Goal: Find specific page/section: Find specific page/section

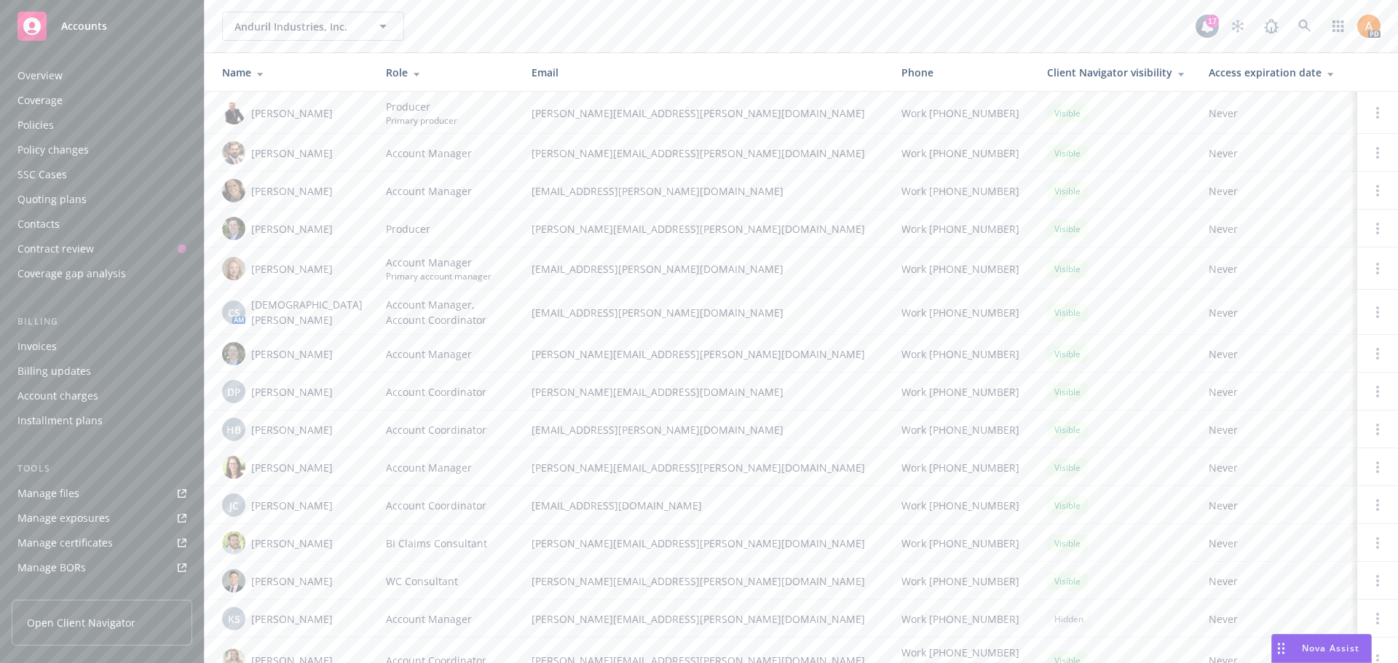
click at [253, 28] on span "Anduril Industries, Inc." at bounding box center [297, 26] width 126 height 15
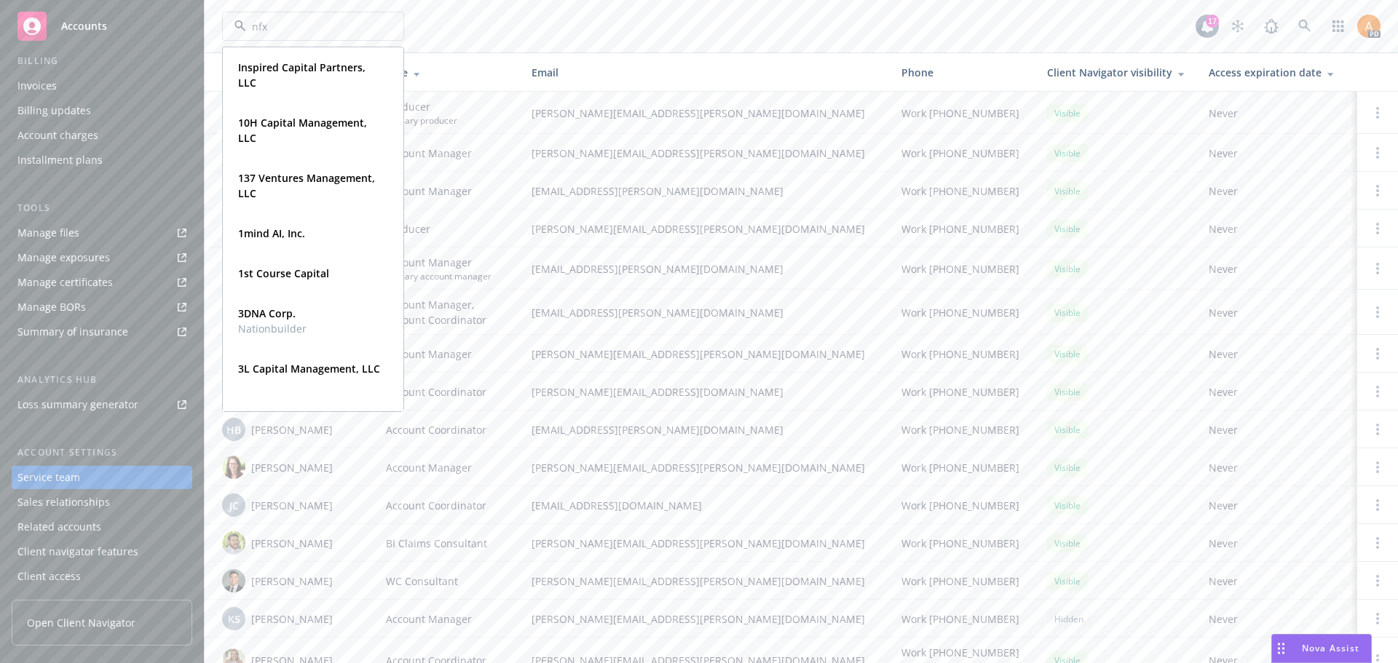
type input "nfx"
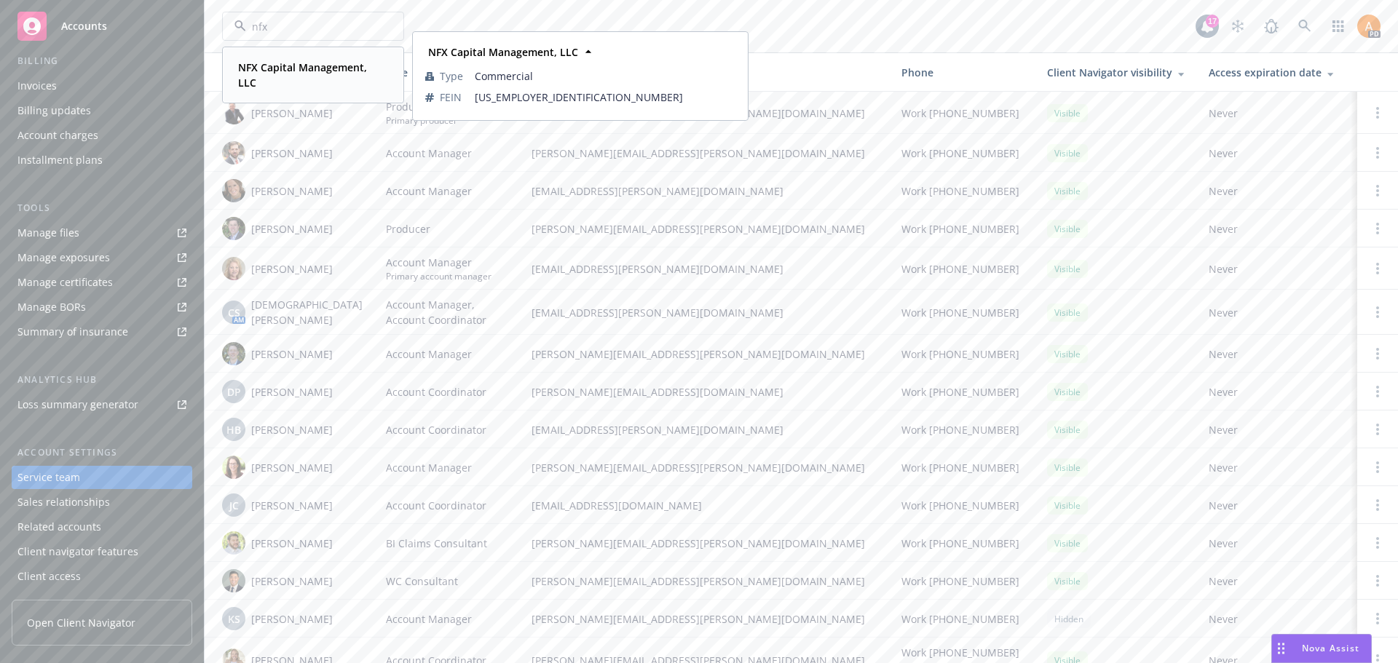
click at [258, 60] on strong "NFX Capital Management, LLC" at bounding box center [302, 74] width 129 height 29
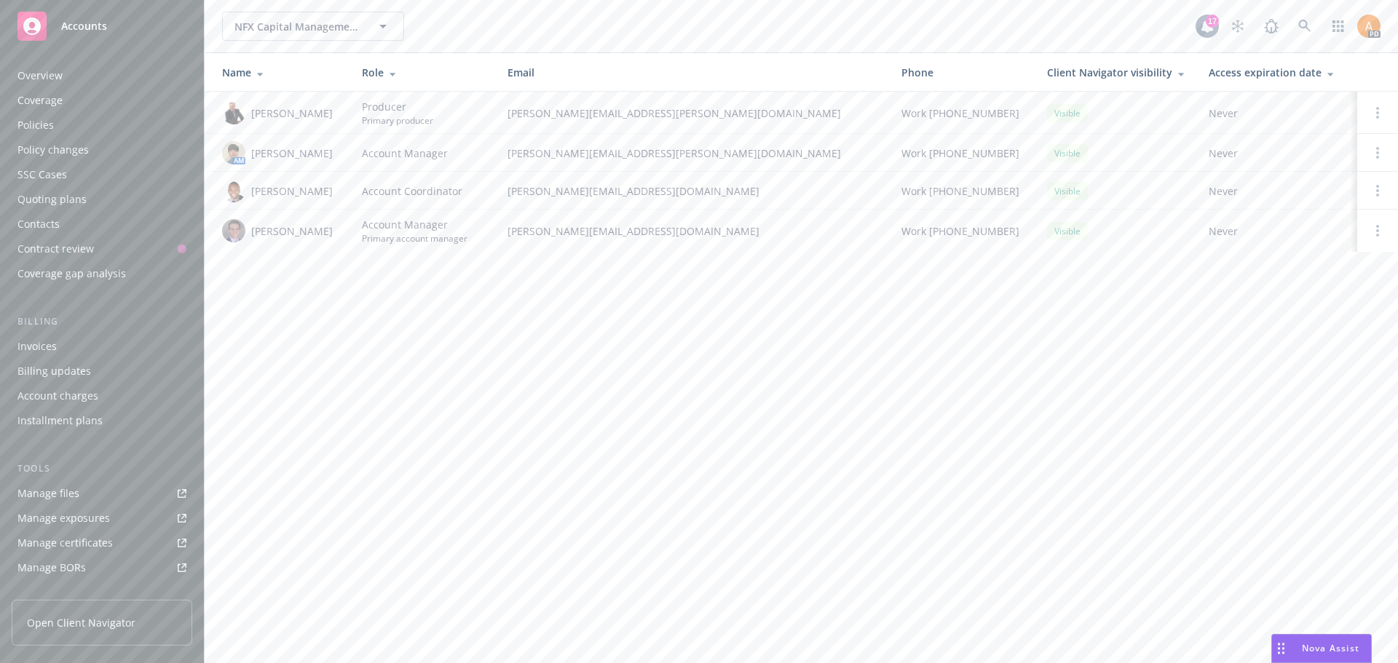
click at [55, 114] on div "Policies" at bounding box center [101, 125] width 169 height 23
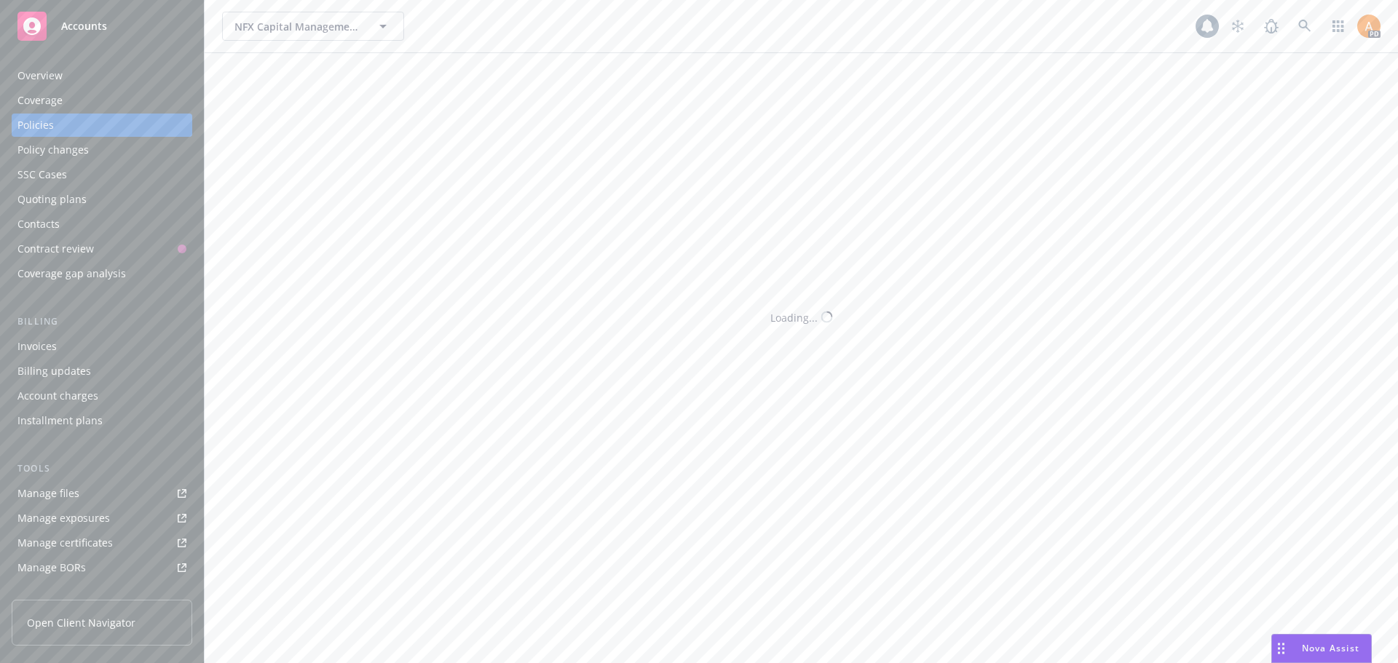
click at [47, 129] on div "Policies" at bounding box center [35, 125] width 36 height 23
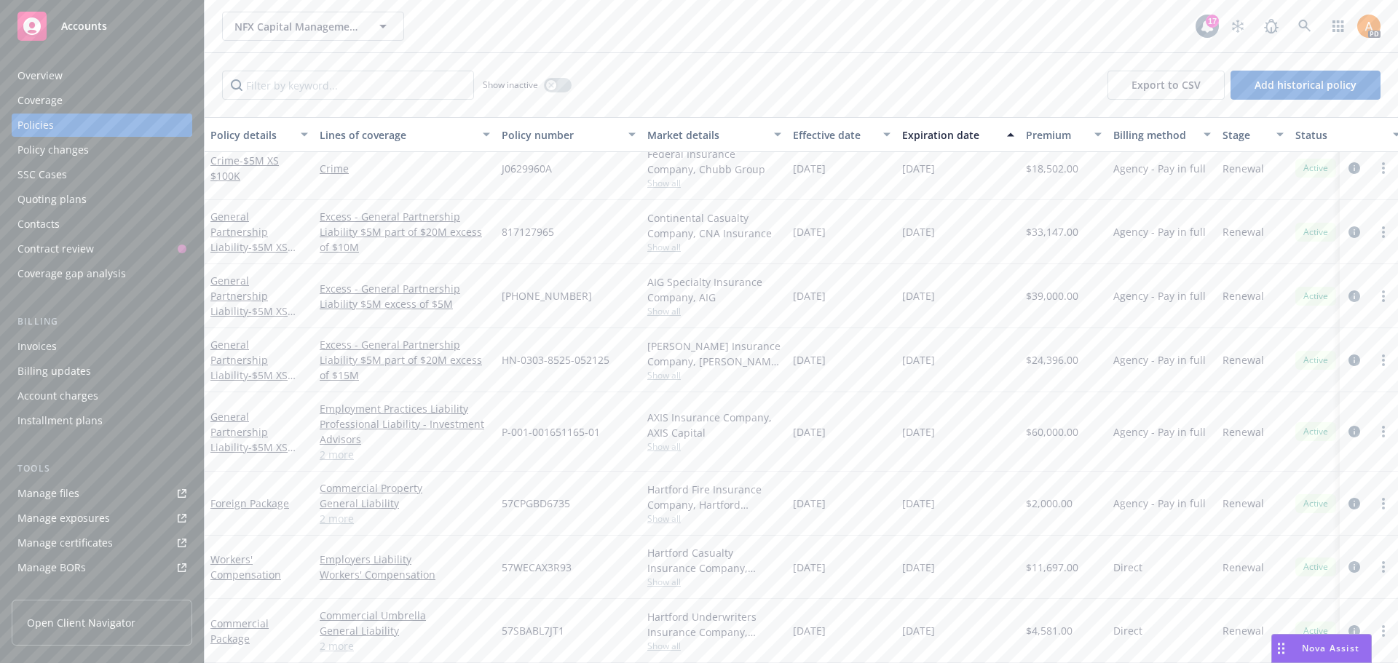
scroll to position [90, 0]
